Goal: Go to known website: Access a specific website the user already knows

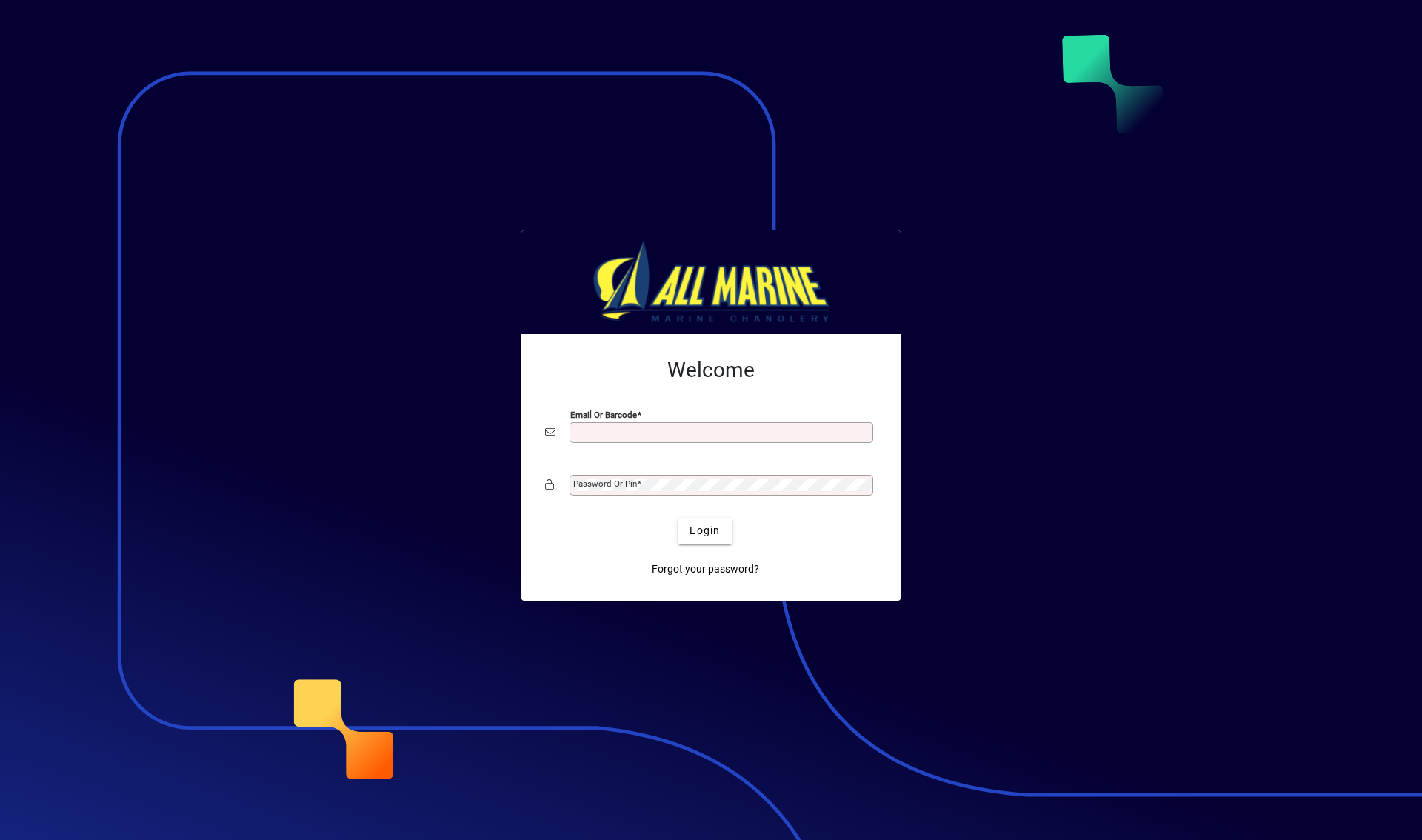
click at [640, 429] on input "Email or Barcode" at bounding box center [723, 432] width 299 height 12
type input "**********"
click at [596, 495] on div "Password or Pin" at bounding box center [721, 485] width 304 height 21
drag, startPoint x: 574, startPoint y: 539, endPoint x: 638, endPoint y: 536, distance: 64.1
click at [574, 539] on div "Login" at bounding box center [705, 531] width 332 height 27
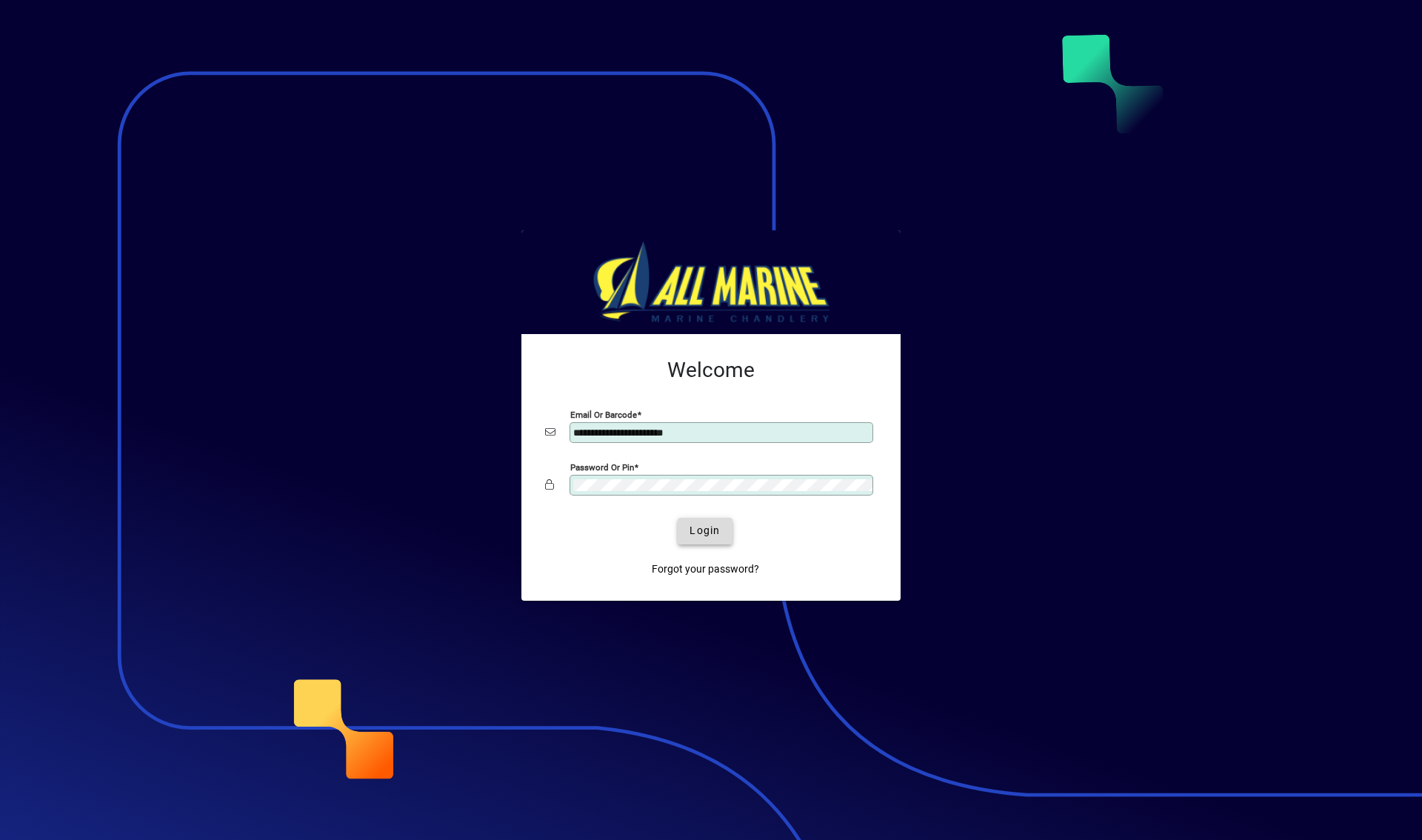
click at [721, 534] on span "submit" at bounding box center [705, 530] width 54 height 35
